Goal: Task Accomplishment & Management: Manage account settings

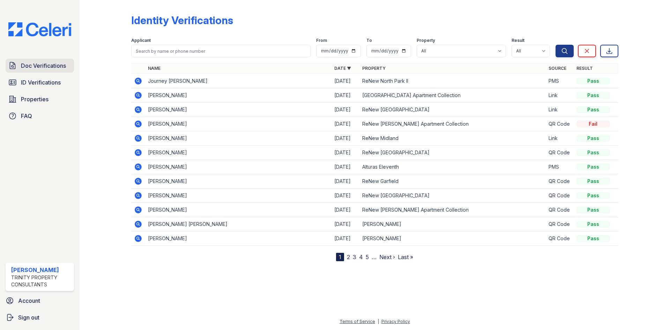
click at [59, 65] on span "Doc Verifications" at bounding box center [43, 65] width 45 height 8
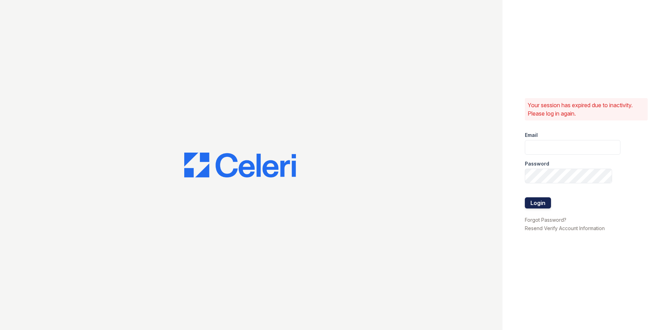
click at [546, 204] on button "Login" at bounding box center [538, 202] width 26 height 11
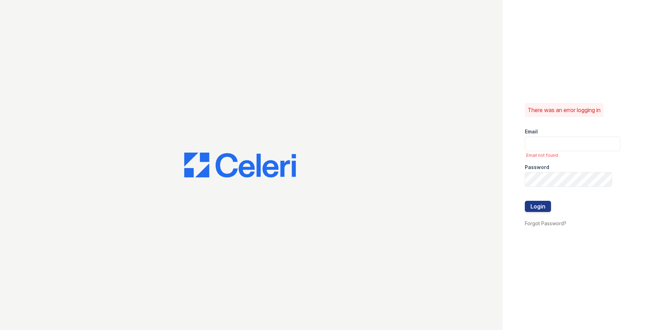
type input "[EMAIL_ADDRESS][DOMAIN_NAME]"
click at [566, 170] on div "Password" at bounding box center [573, 165] width 96 height 14
click at [525, 201] on button "Login" at bounding box center [538, 206] width 26 height 11
